Goal: Information Seeking & Learning: Learn about a topic

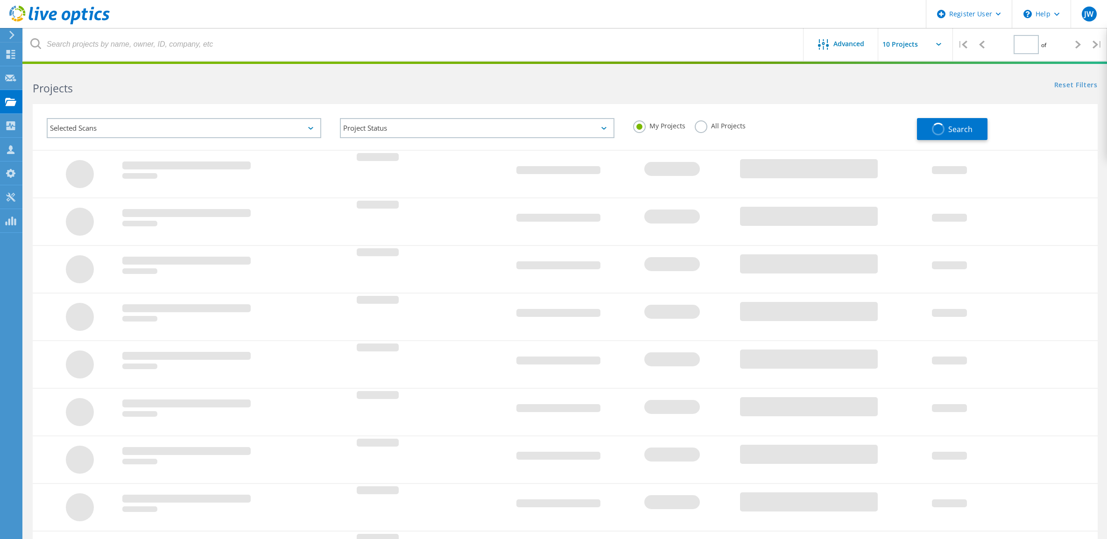
type input "1"
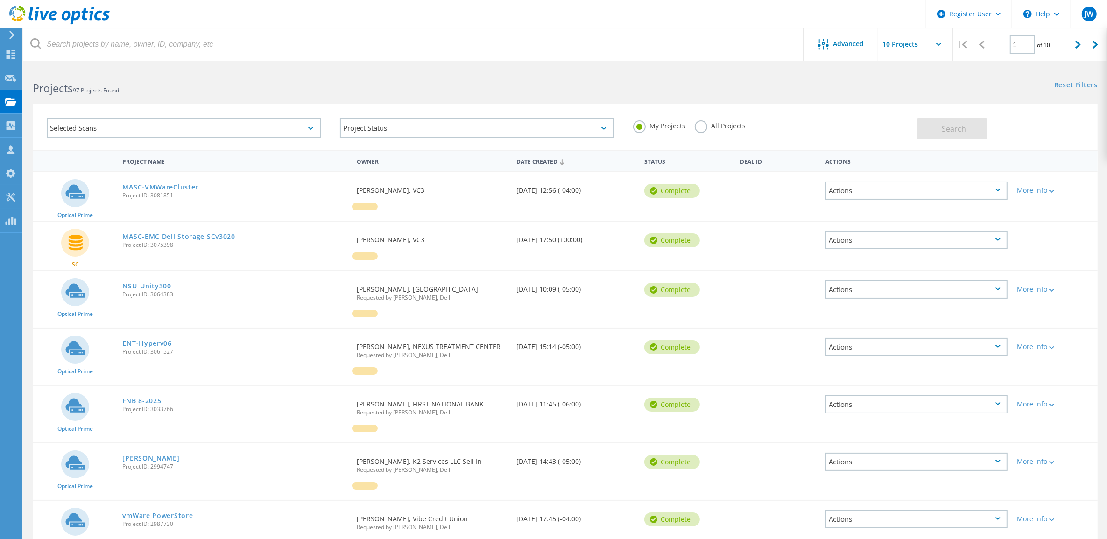
drag, startPoint x: 177, startPoint y: 197, endPoint x: 152, endPoint y: 199, distance: 25.7
click at [152, 199] on div "MASC-VMWareCluster Project ID: 3081851" at bounding box center [235, 189] width 234 height 35
click at [260, 81] on h2 "Projects 97 Projects Found" at bounding box center [294, 88] width 523 height 15
click at [15, 99] on icon at bounding box center [10, 102] width 11 height 9
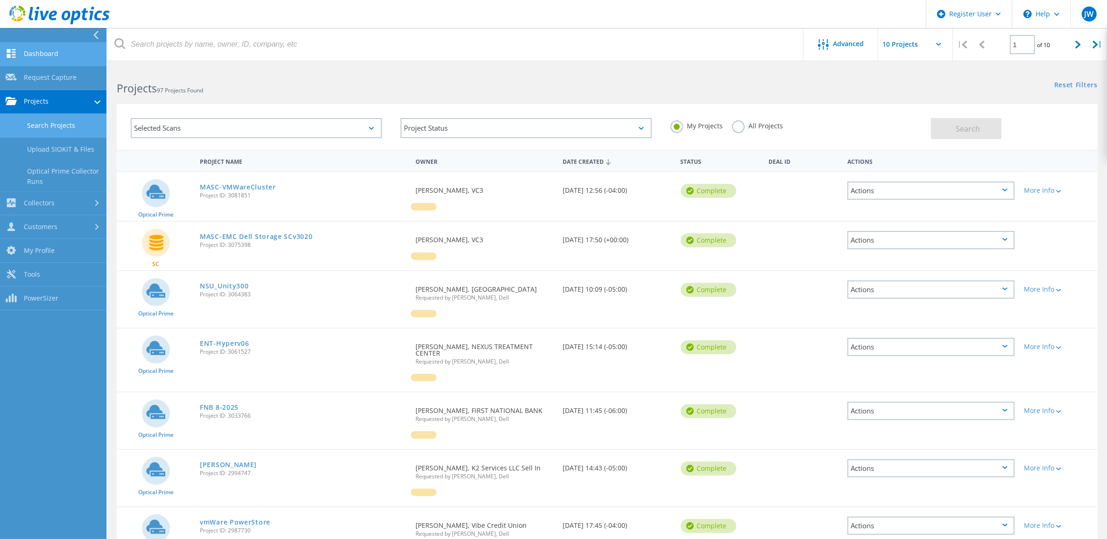
click at [51, 60] on link "Dashboard" at bounding box center [53, 54] width 106 height 24
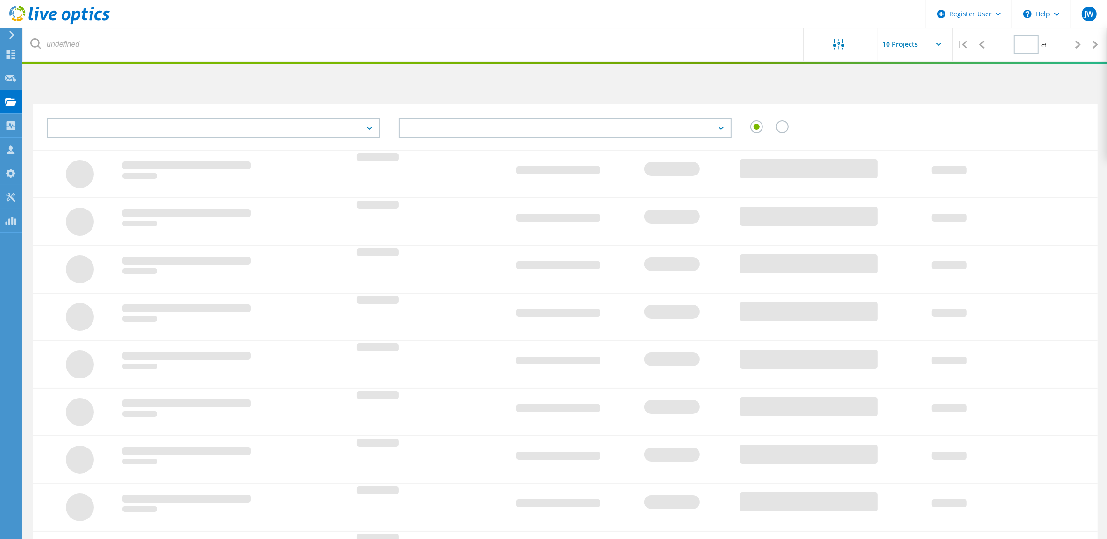
type input "1"
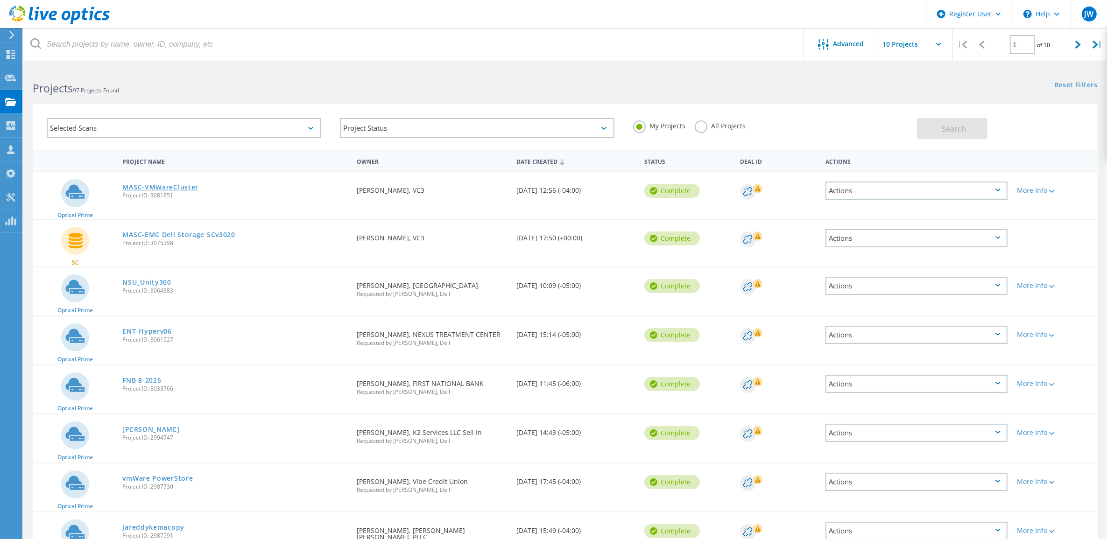
click at [159, 187] on link "MASC-VMWareCluster" at bounding box center [160, 187] width 76 height 7
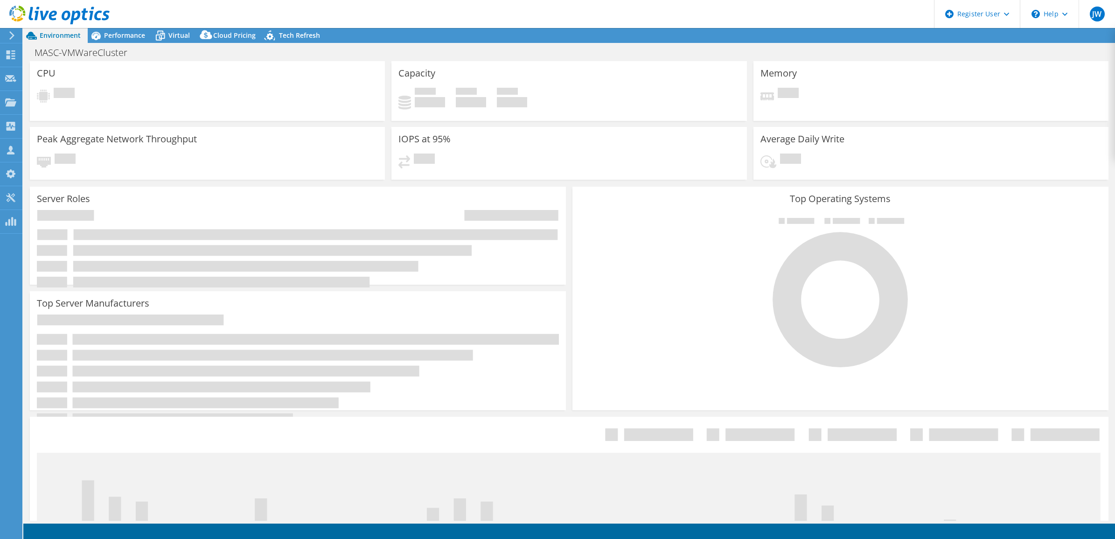
select select "USD"
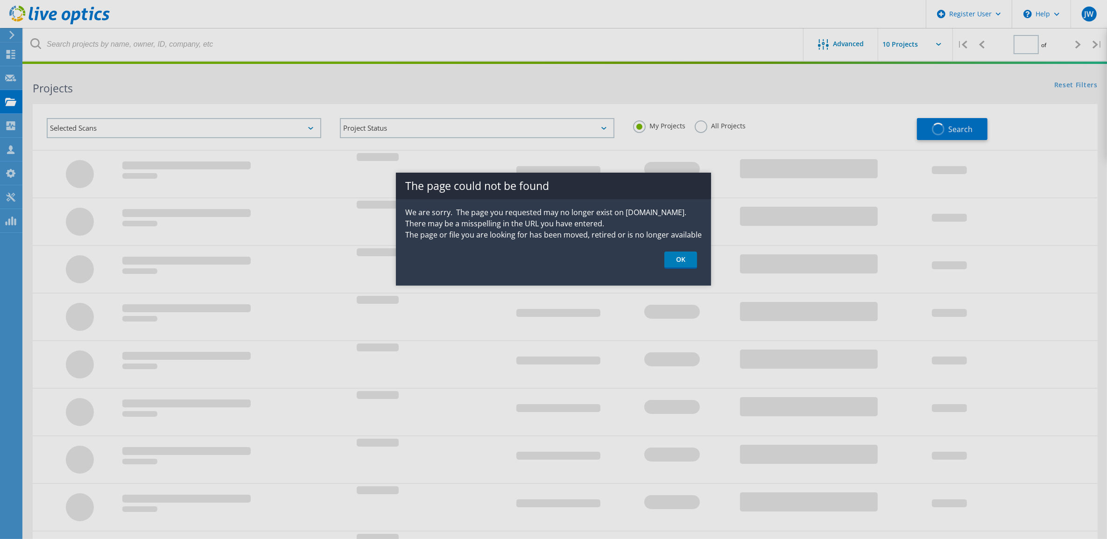
type input "1"
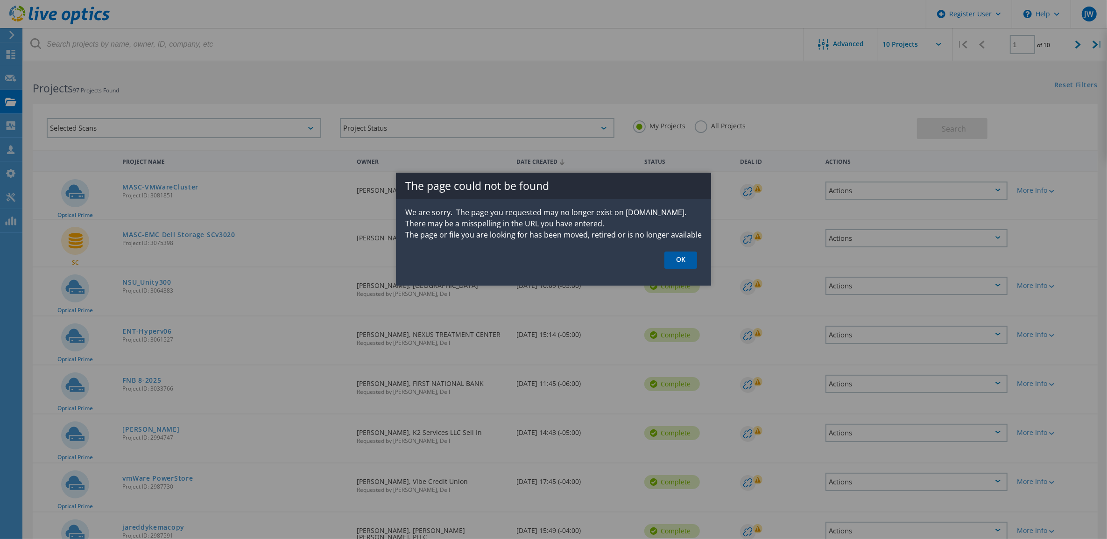
click at [684, 260] on link "OK" at bounding box center [680, 260] width 33 height 17
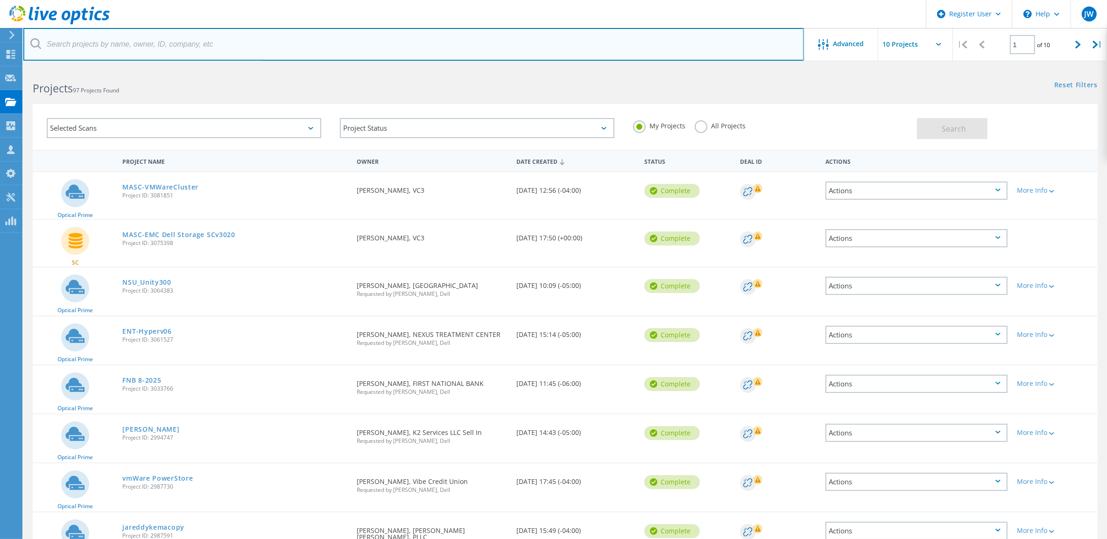
click at [168, 41] on input "text" at bounding box center [413, 44] width 780 height 33
paste input "3086847"
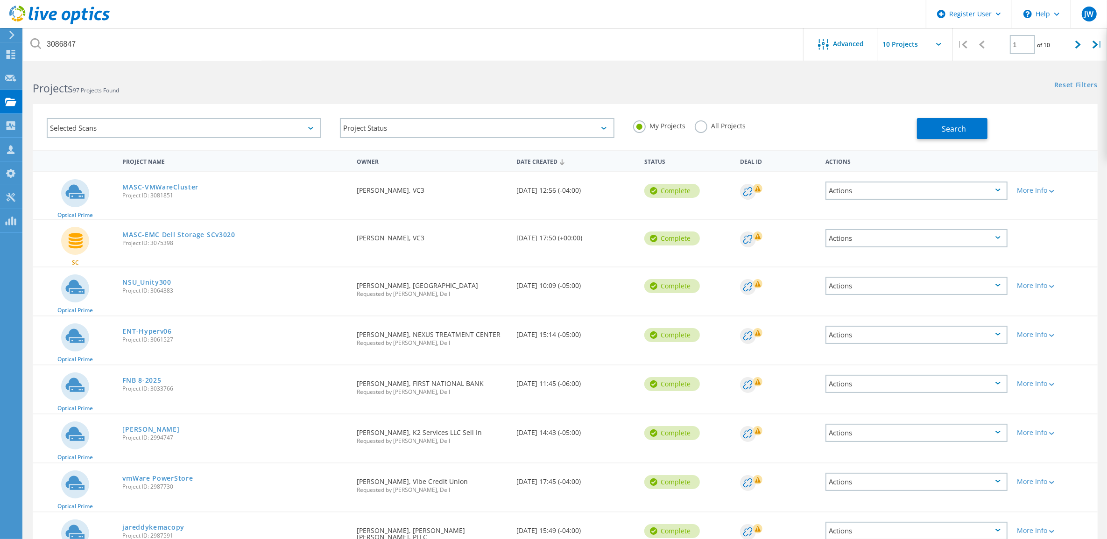
click at [703, 121] on label "All Projects" at bounding box center [719, 124] width 51 height 9
click at [0, 0] on input "All Projects" at bounding box center [0, 0] width 0 height 0
click at [951, 124] on span "Search" at bounding box center [954, 129] width 24 height 10
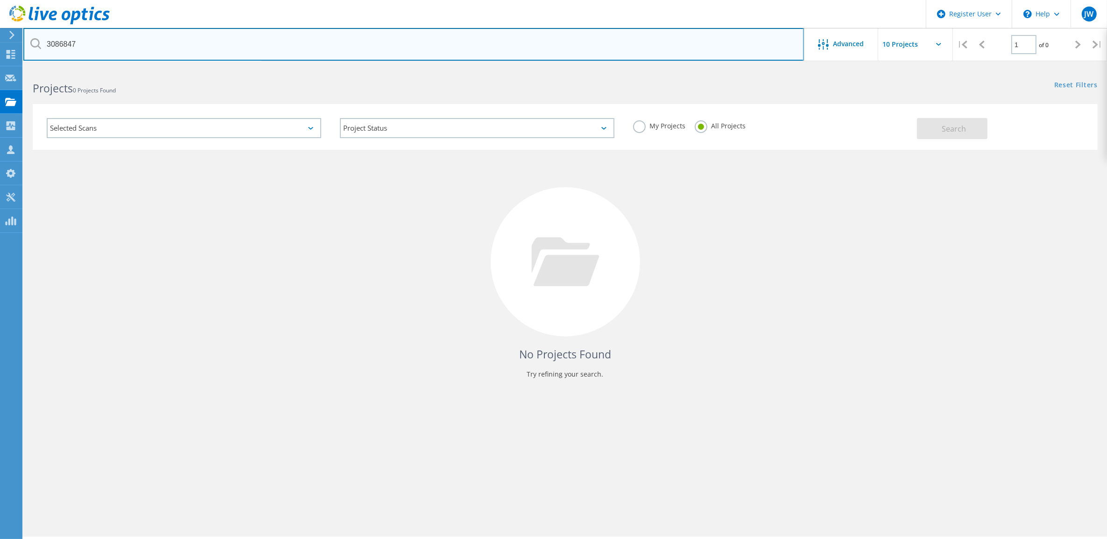
click at [98, 41] on input "3086847" at bounding box center [413, 44] width 780 height 33
paste input "Shaik, Anwar <anwar.shaik@cordis.com>"
click at [97, 42] on input "Shaik, Anwar <anwar.shaik@cordis.com>" at bounding box center [413, 44] width 780 height 33
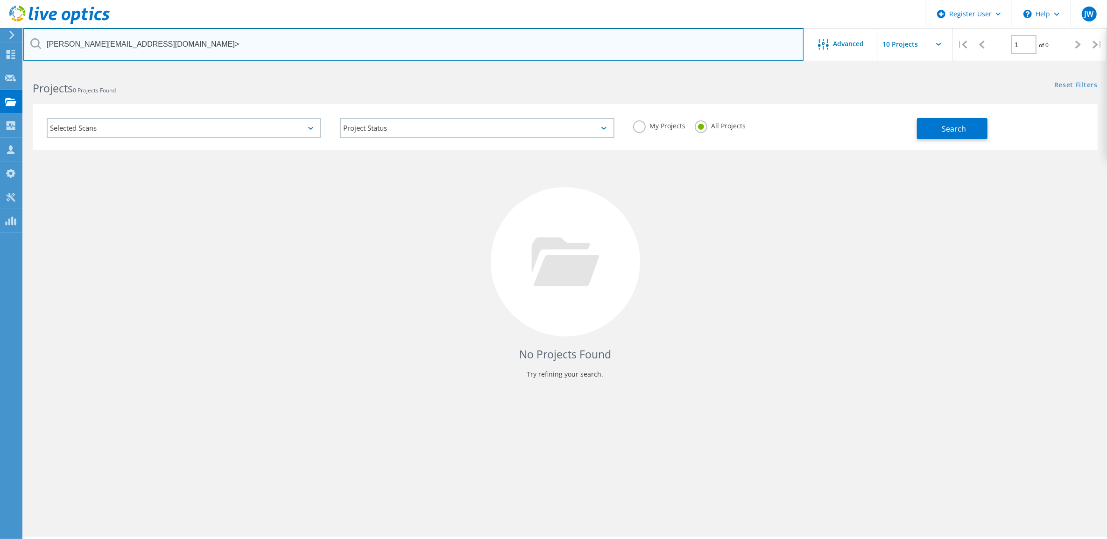
click at [133, 46] on input "anwar.shaik@cordis.com>" at bounding box center [413, 44] width 780 height 33
type input "anwar.shaik@cordis.com"
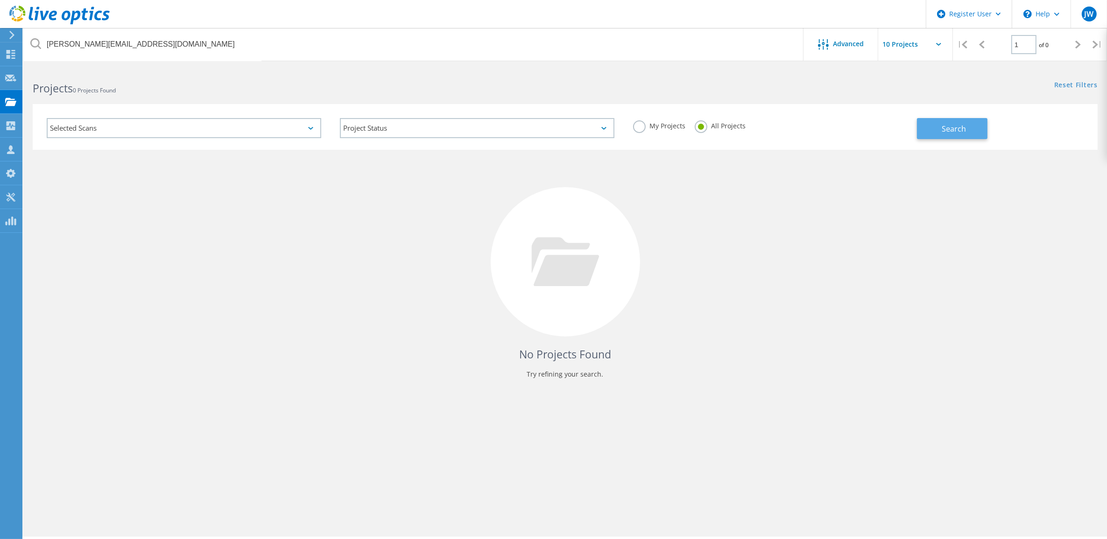
click at [953, 122] on button "Search" at bounding box center [952, 128] width 70 height 21
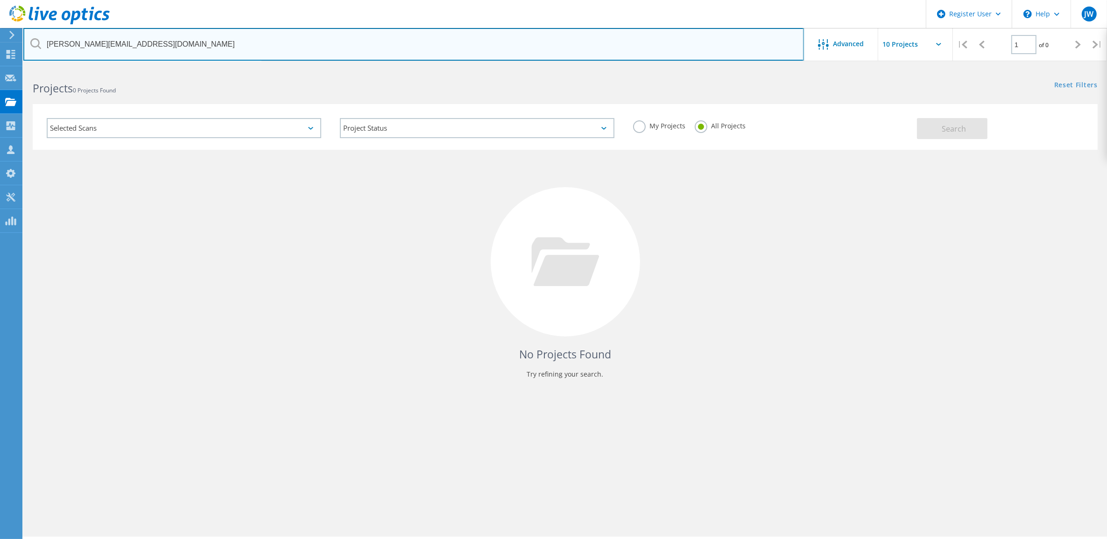
click at [231, 55] on input "anwar.shaik@cordis.com" at bounding box center [413, 44] width 780 height 33
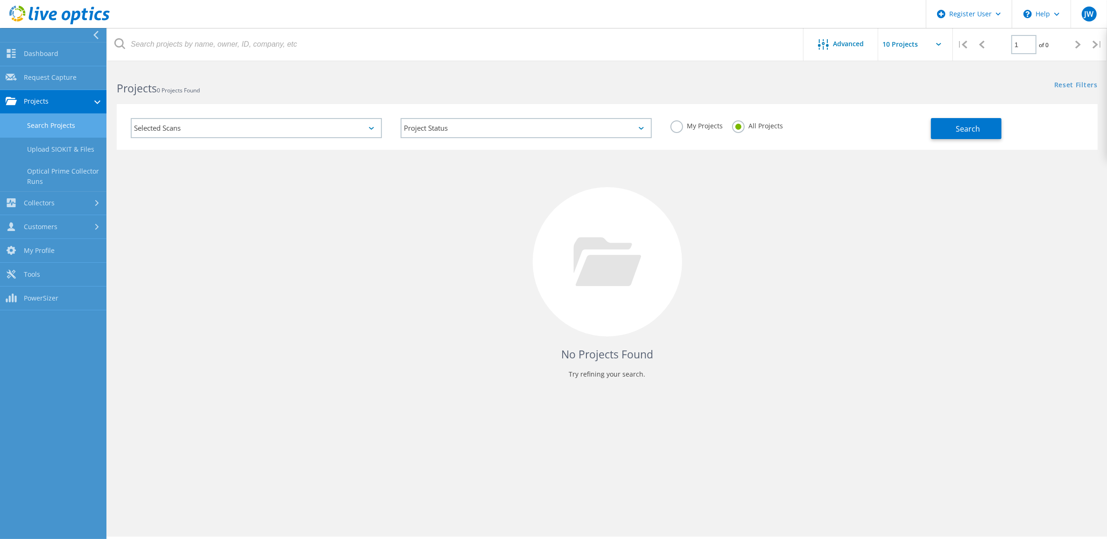
click at [57, 124] on link "Search Projects" at bounding box center [53, 126] width 106 height 24
click at [63, 50] on link "Dashboard" at bounding box center [53, 54] width 106 height 24
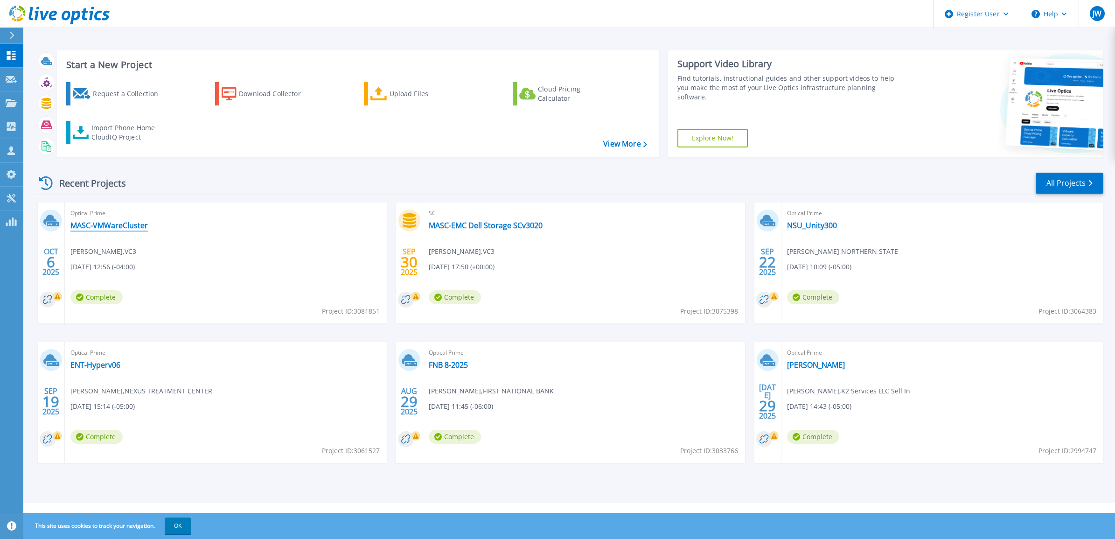
click at [131, 223] on link "MASC-VMWareCluster" at bounding box center [108, 225] width 77 height 9
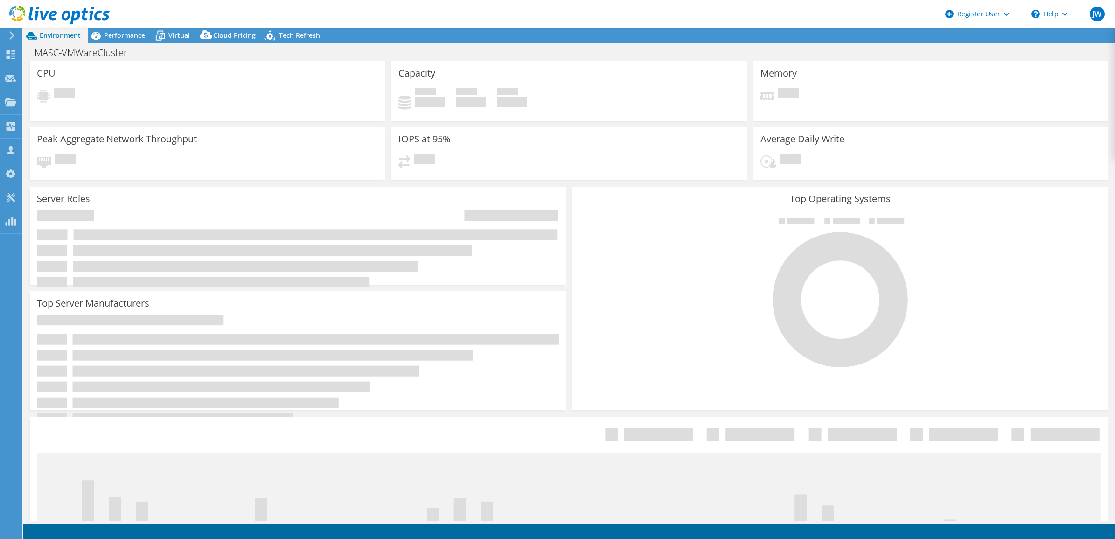
select select "USD"
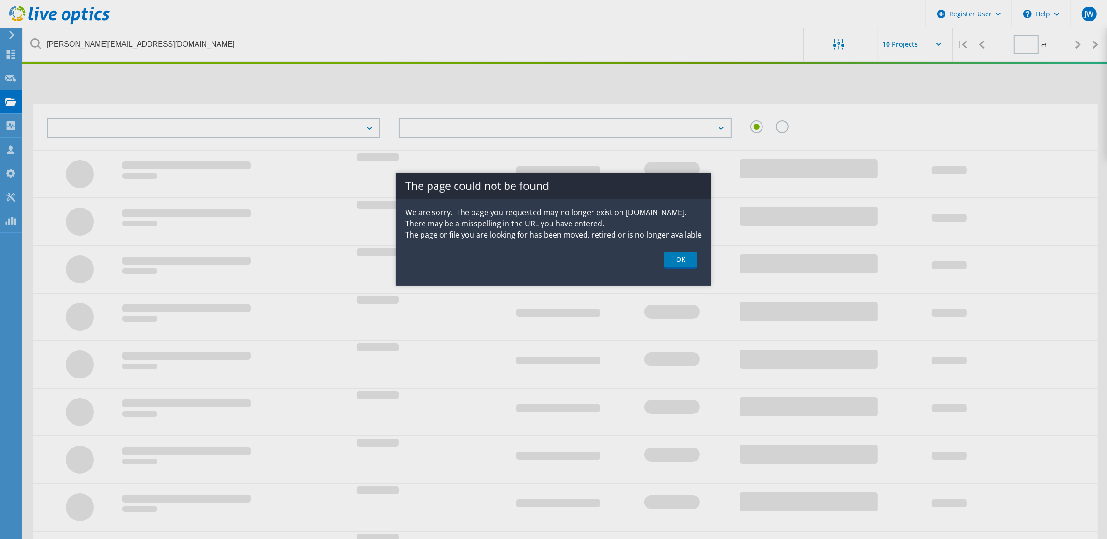
type input "1"
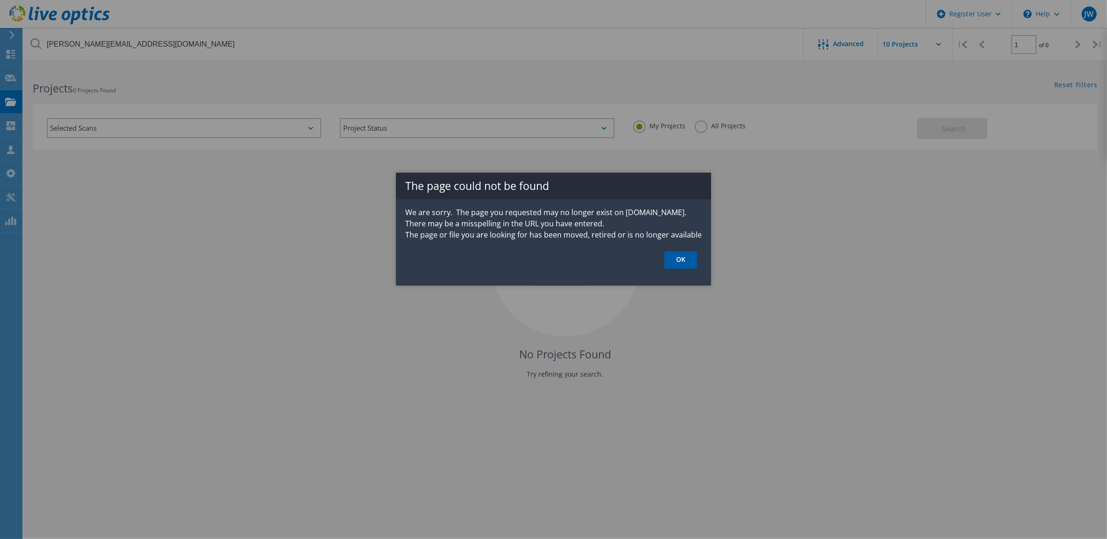
click at [678, 261] on link "OK" at bounding box center [680, 260] width 33 height 17
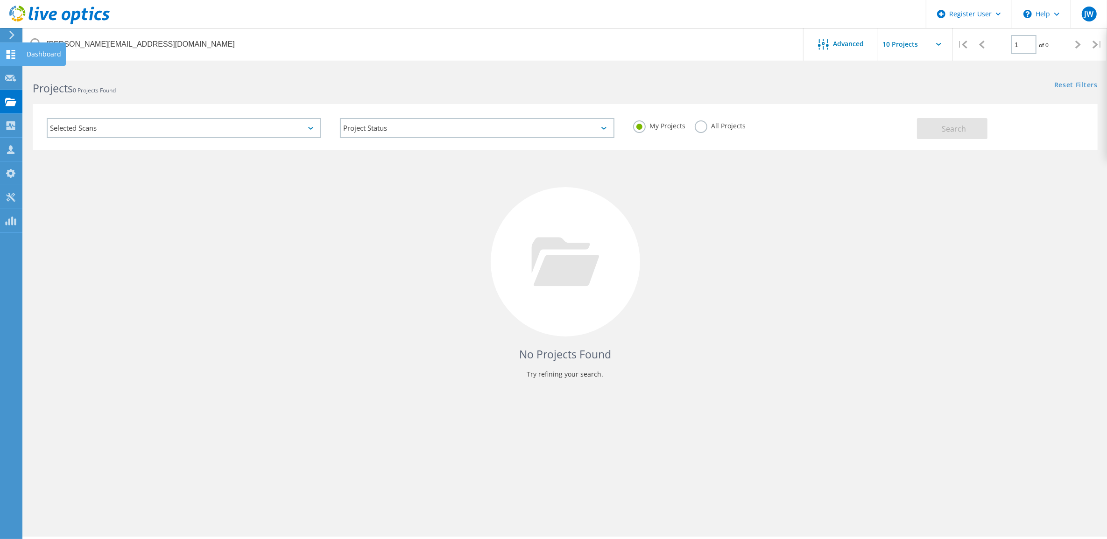
click at [15, 57] on icon at bounding box center [10, 54] width 11 height 9
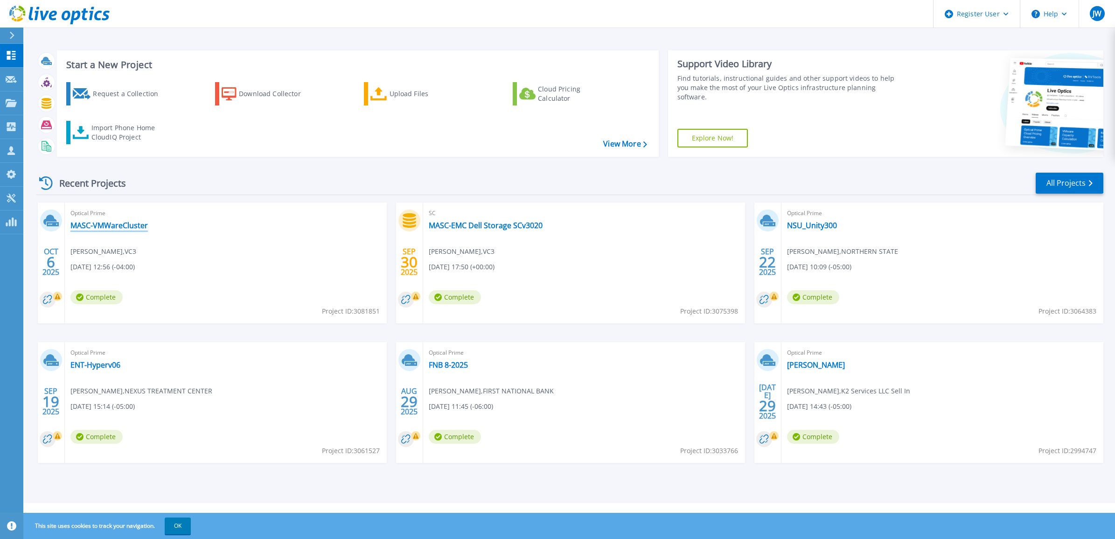
click at [113, 226] on link "MASC-VMWareCluster" at bounding box center [108, 225] width 77 height 9
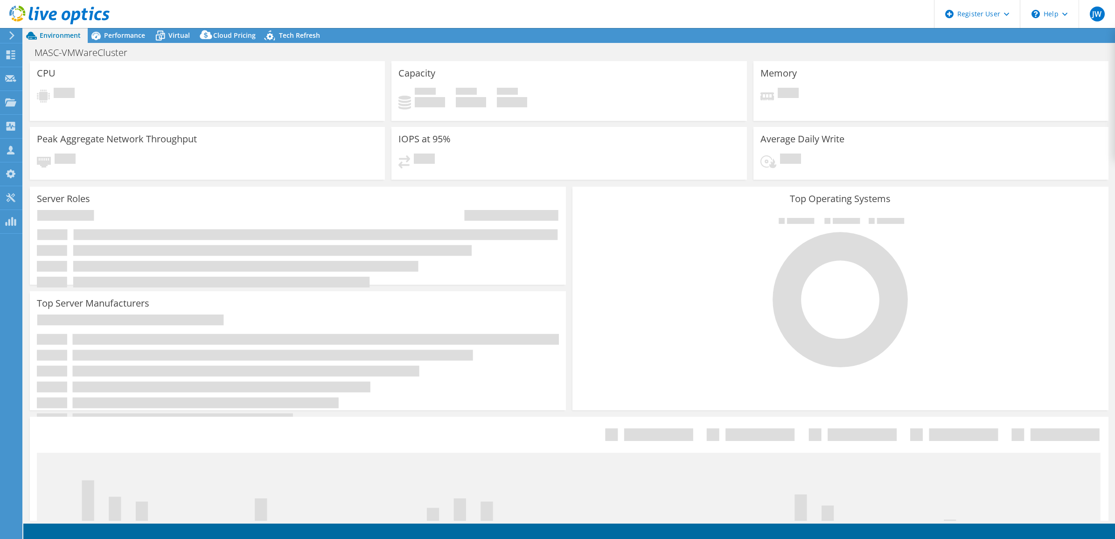
select select "USD"
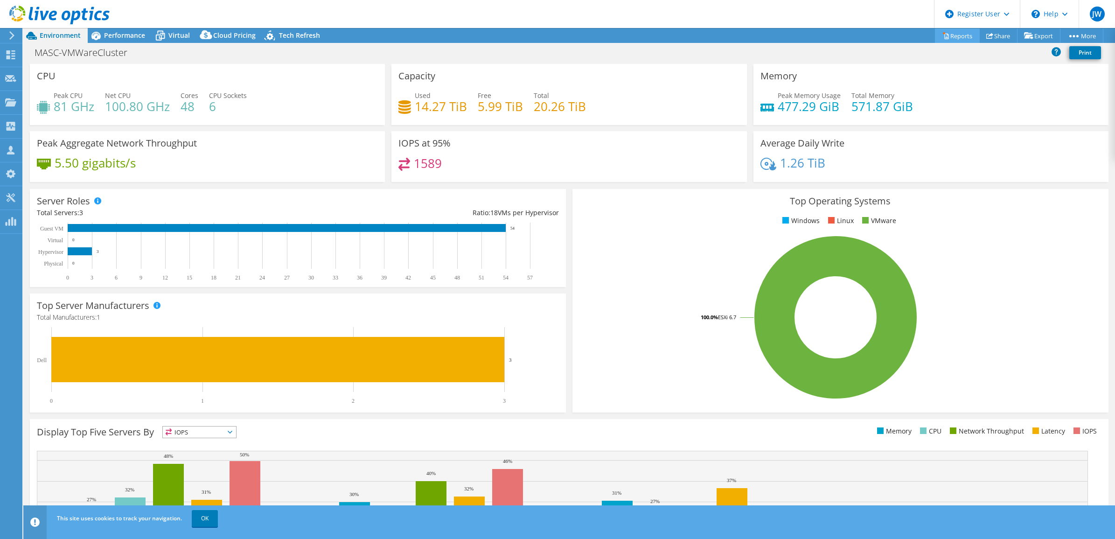
click at [950, 38] on link "Reports" at bounding box center [957, 35] width 45 height 14
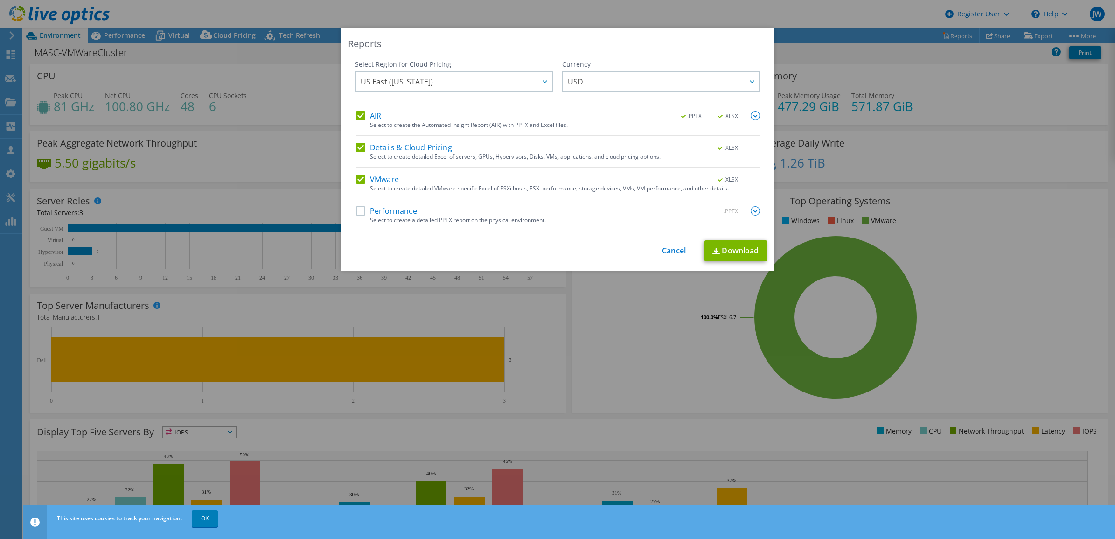
click at [666, 253] on link "Cancel" at bounding box center [674, 250] width 24 height 9
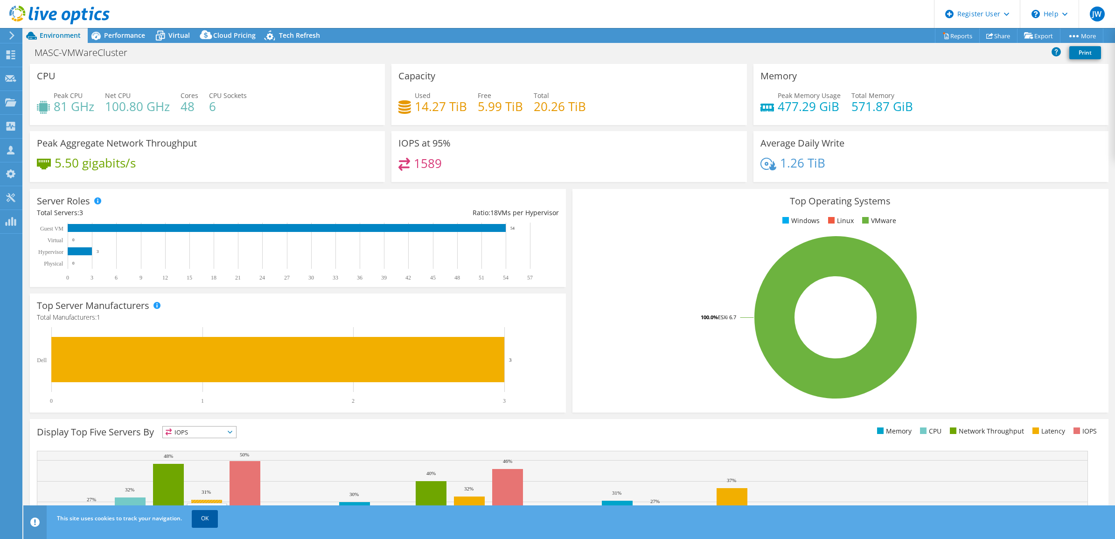
click at [208, 512] on link "OK" at bounding box center [205, 518] width 26 height 17
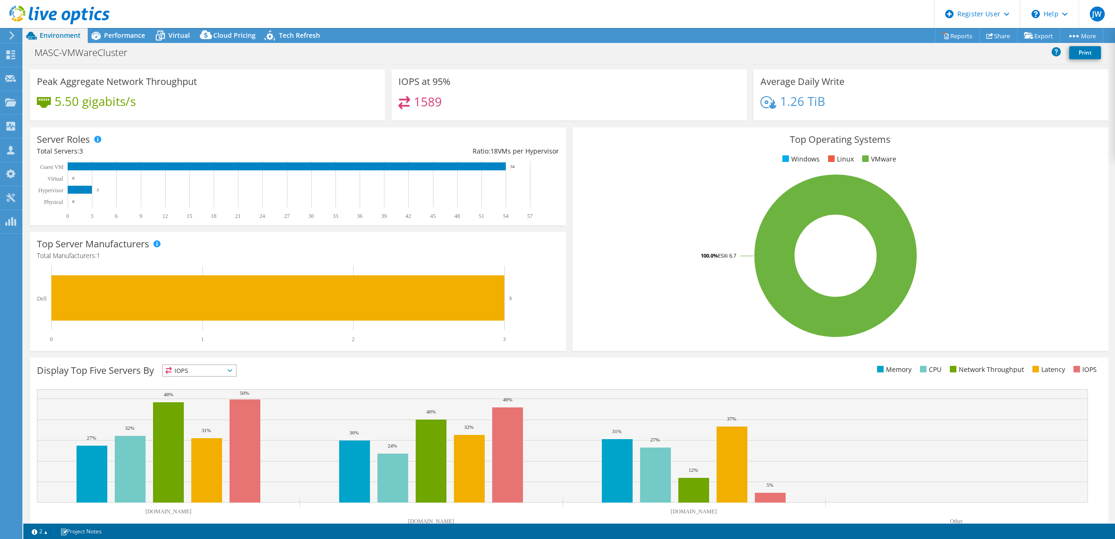
scroll to position [83, 0]
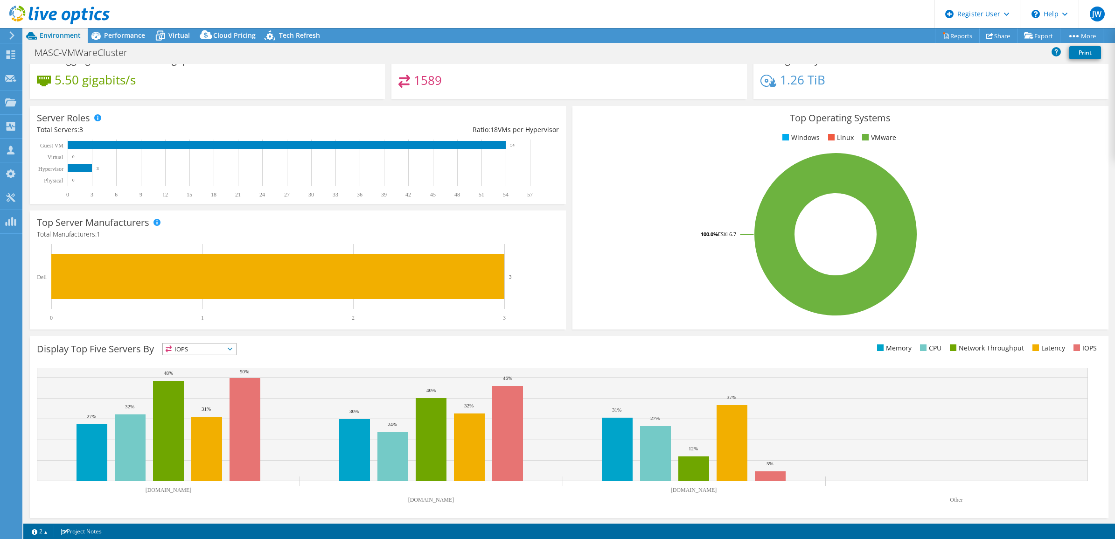
click at [190, 352] on span "IOPS" at bounding box center [199, 349] width 73 height 11
click at [189, 388] on li "CPU" at bounding box center [199, 387] width 73 height 13
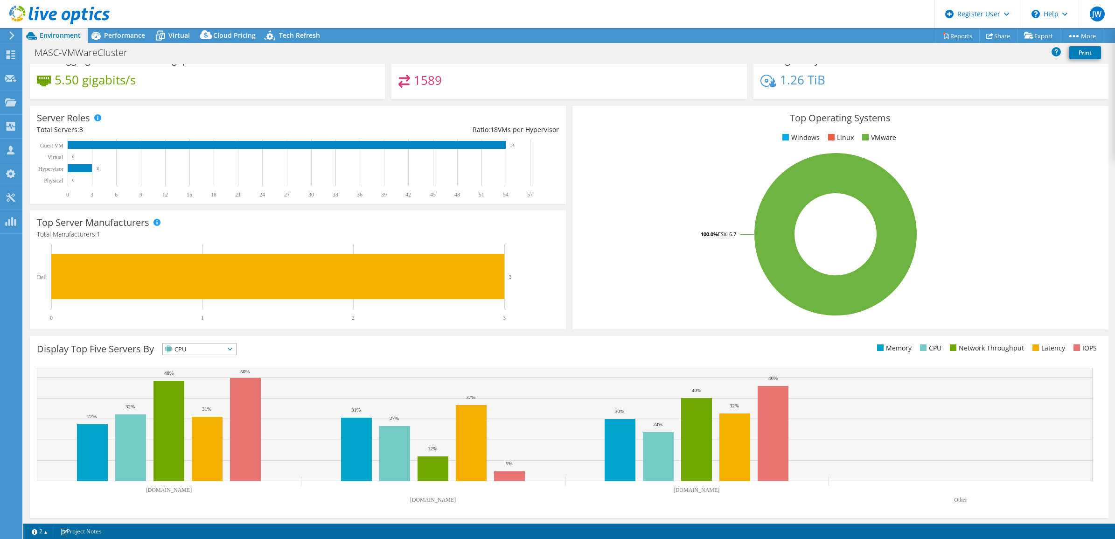
click at [192, 344] on span "CPU" at bounding box center [194, 349] width 62 height 11
click at [192, 356] on li "IOPS" at bounding box center [199, 361] width 73 height 13
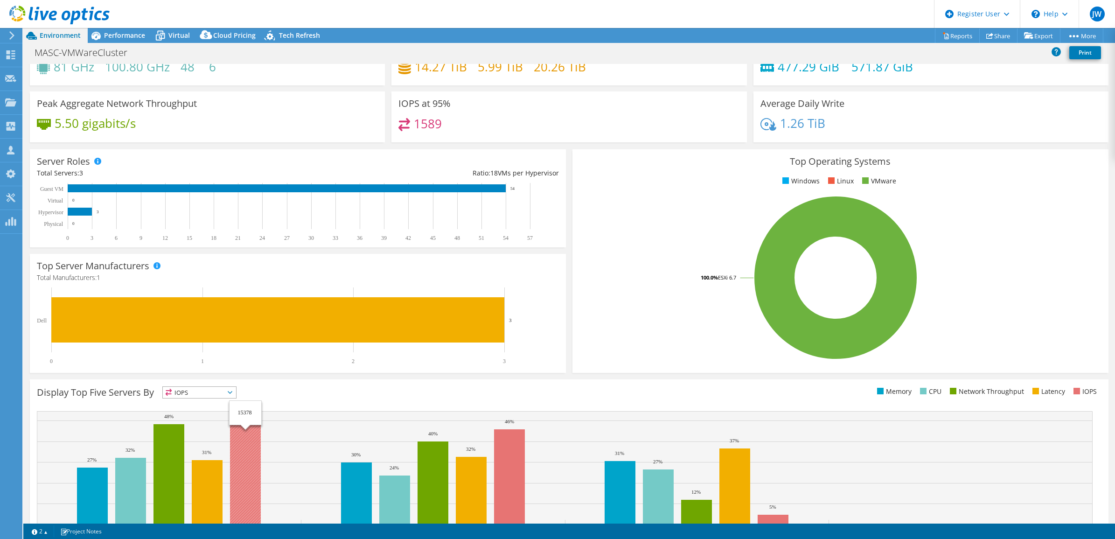
scroll to position [0, 0]
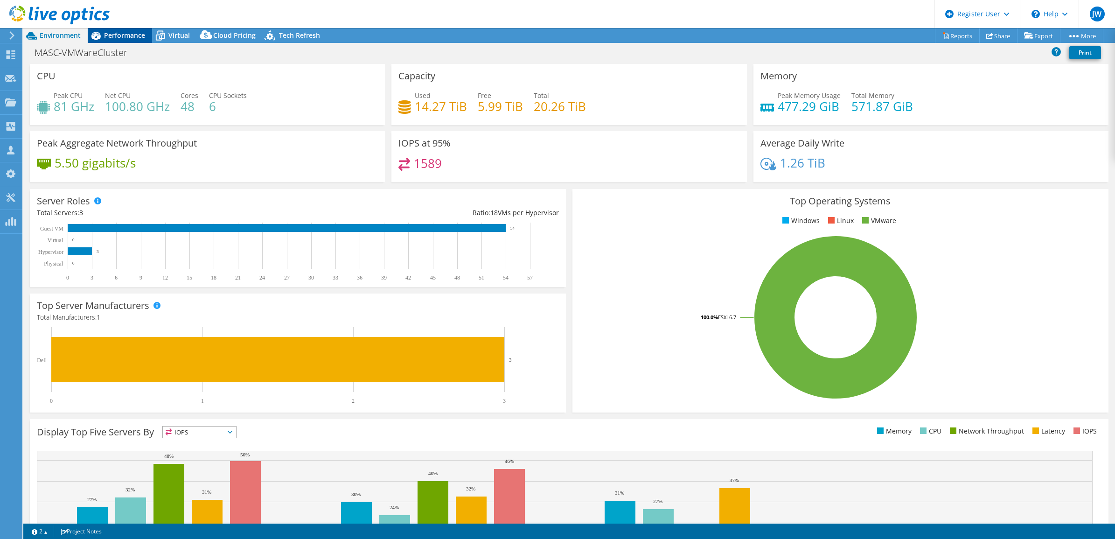
click at [126, 35] on span "Performance" at bounding box center [124, 35] width 41 height 9
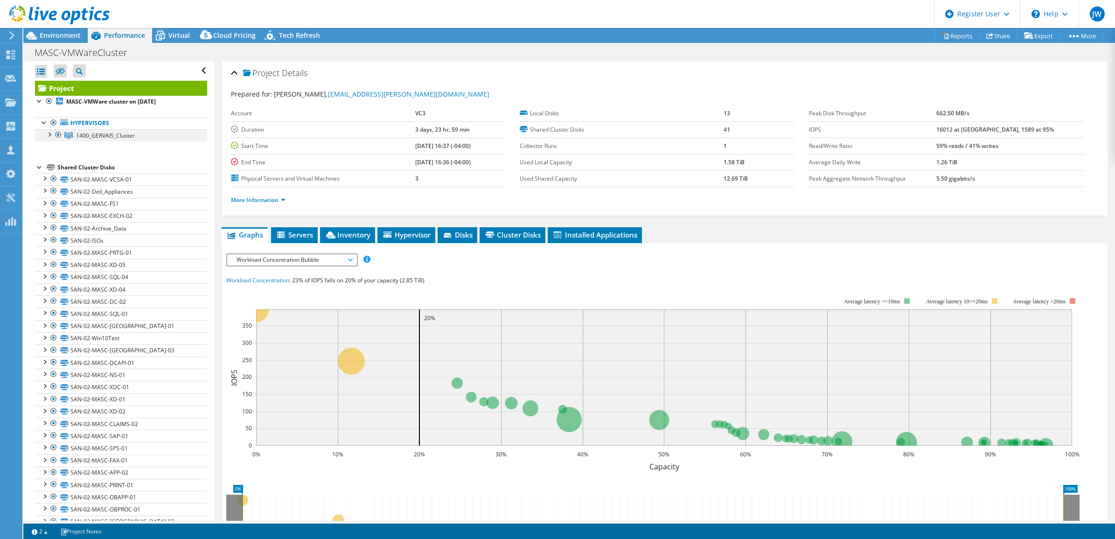
click at [45, 134] on div at bounding box center [48, 133] width 9 height 9
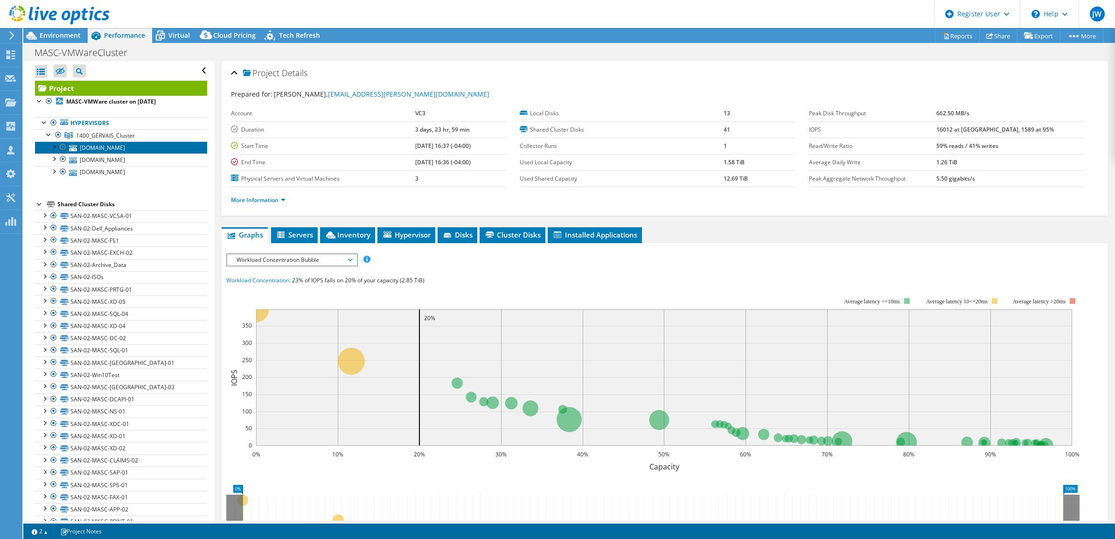
click at [94, 147] on link "[DOMAIN_NAME]" at bounding box center [121, 147] width 172 height 12
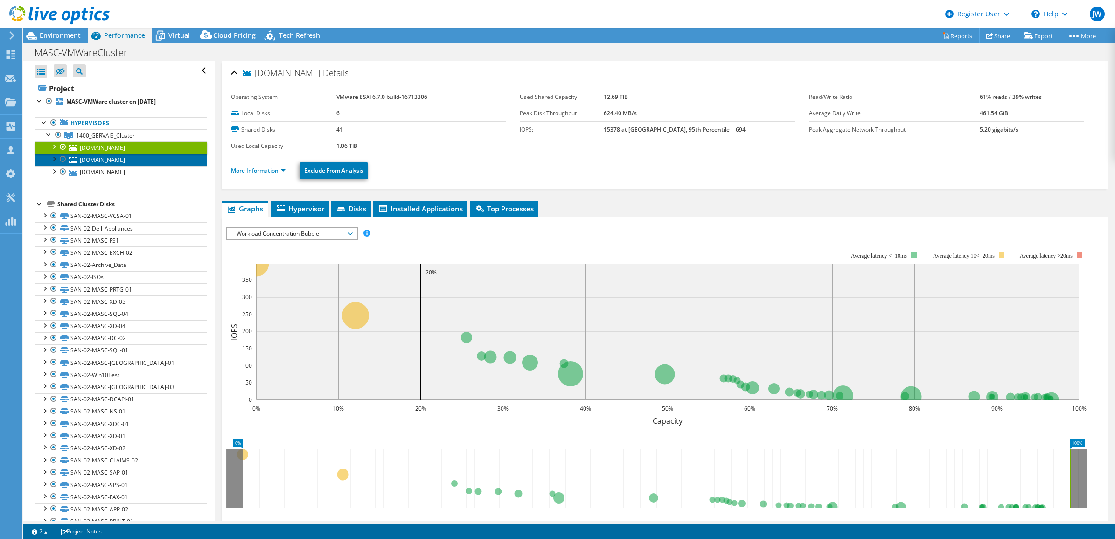
click at [100, 156] on link "[DOMAIN_NAME]" at bounding box center [121, 160] width 172 height 12
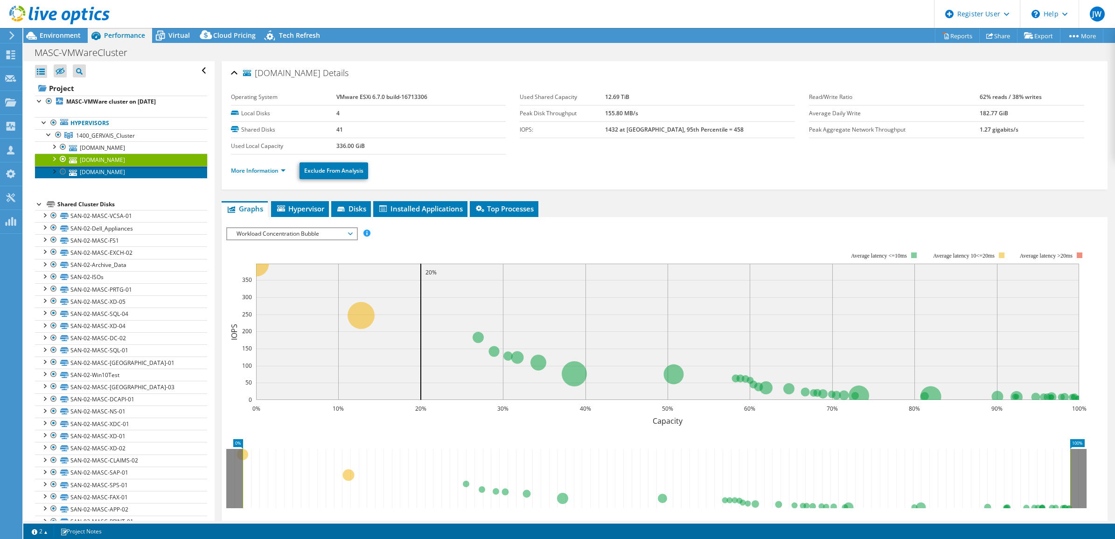
click at [104, 172] on link "[DOMAIN_NAME]" at bounding box center [121, 172] width 172 height 12
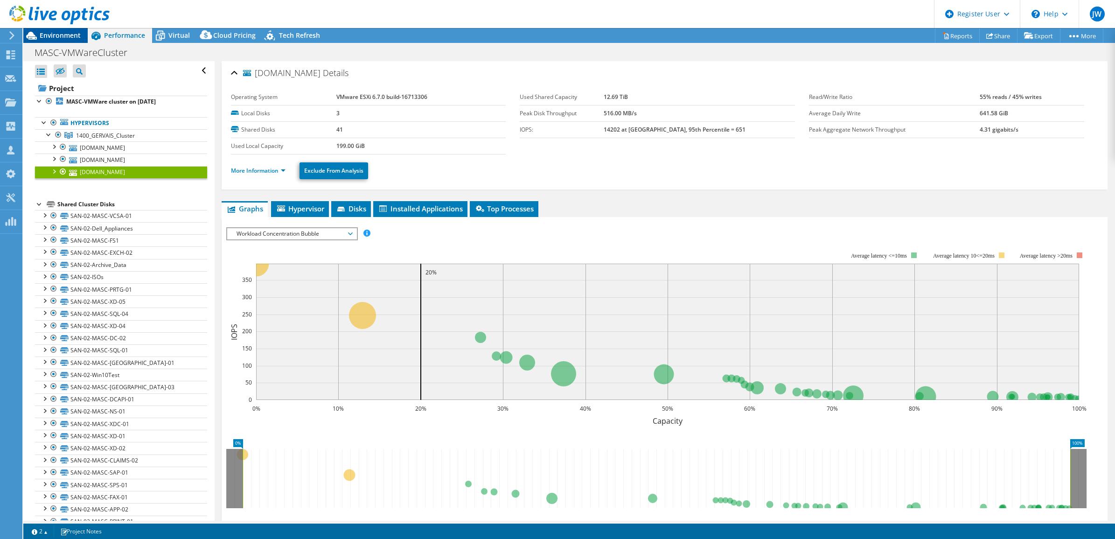
click at [45, 35] on span "Environment" at bounding box center [60, 35] width 41 height 9
